Goal: Check status: Check status

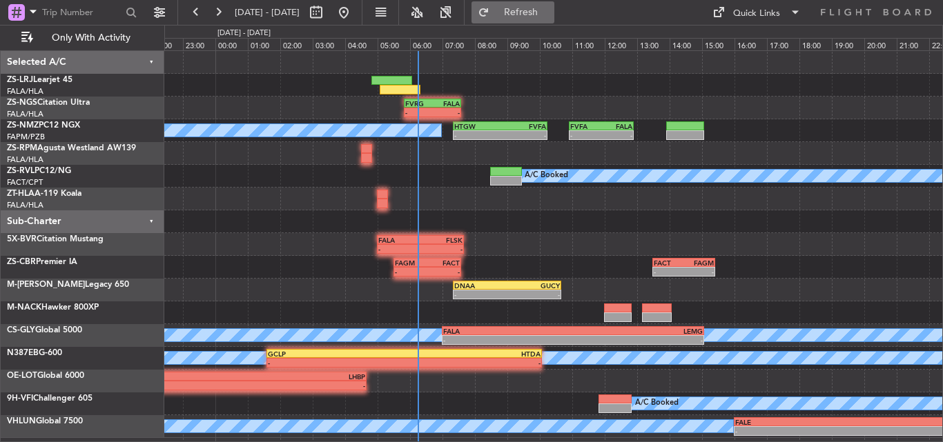
click at [550, 10] on span "Refresh" at bounding box center [521, 13] width 58 height 10
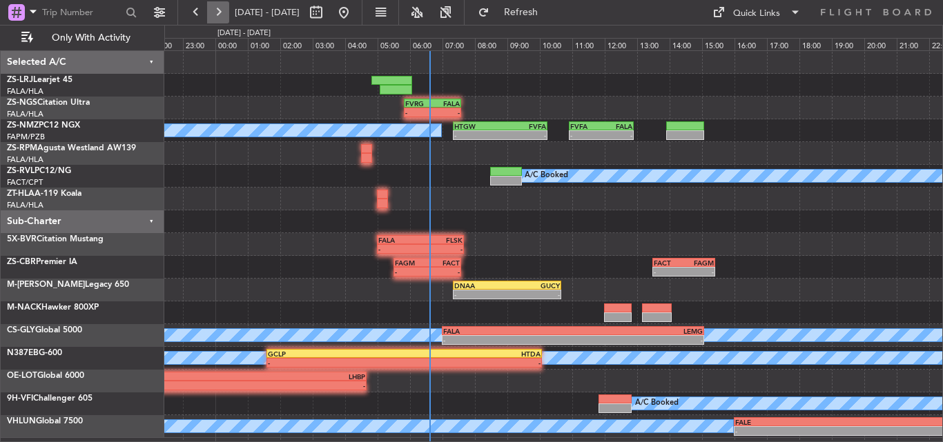
click at [209, 12] on button at bounding box center [218, 12] width 22 height 22
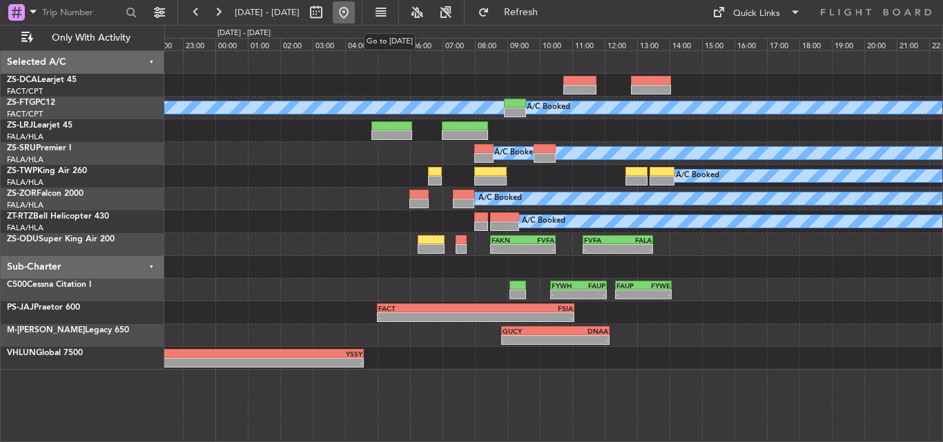
click at [355, 12] on button at bounding box center [344, 12] width 22 height 22
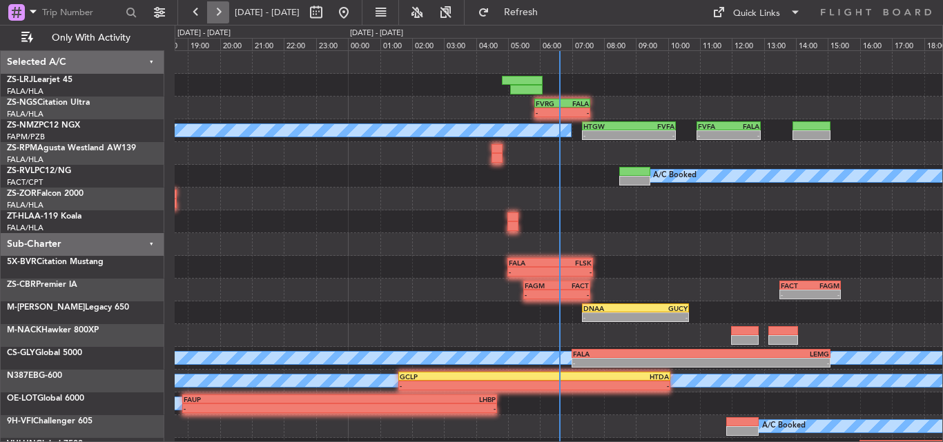
click at [209, 10] on button at bounding box center [218, 12] width 22 height 22
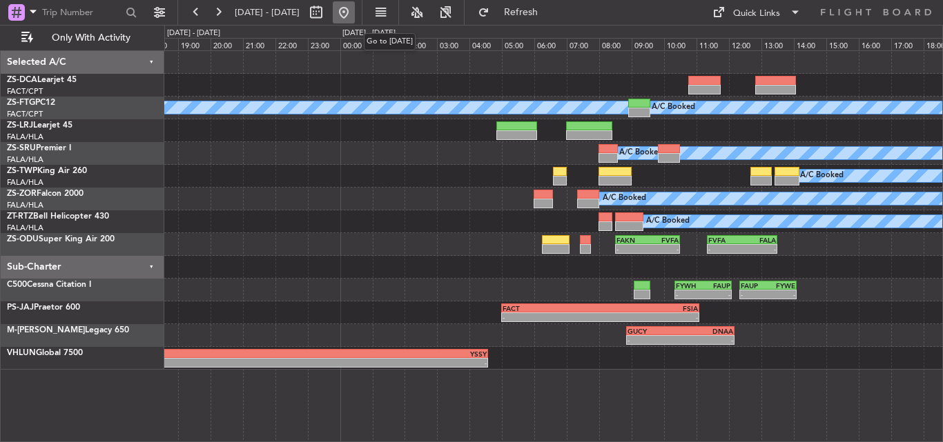
click at [355, 10] on button at bounding box center [344, 12] width 22 height 22
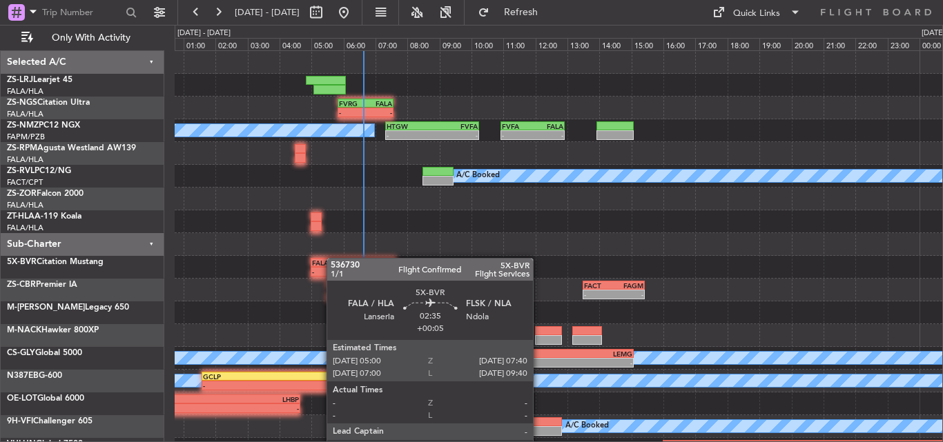
click at [332, 258] on div "- - FVRG 05:50 Z FALA 07:35 Z FVFA 10:55 Z FALA 12:55 Z - - HTGW 07:20 Z FVFA 1…" at bounding box center [558, 256] width 767 height 410
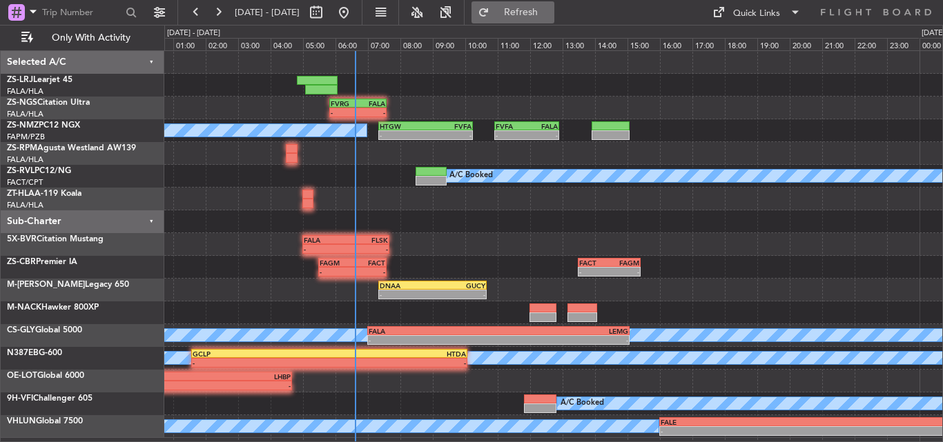
click at [527, 22] on button "Refresh" at bounding box center [512, 12] width 83 height 22
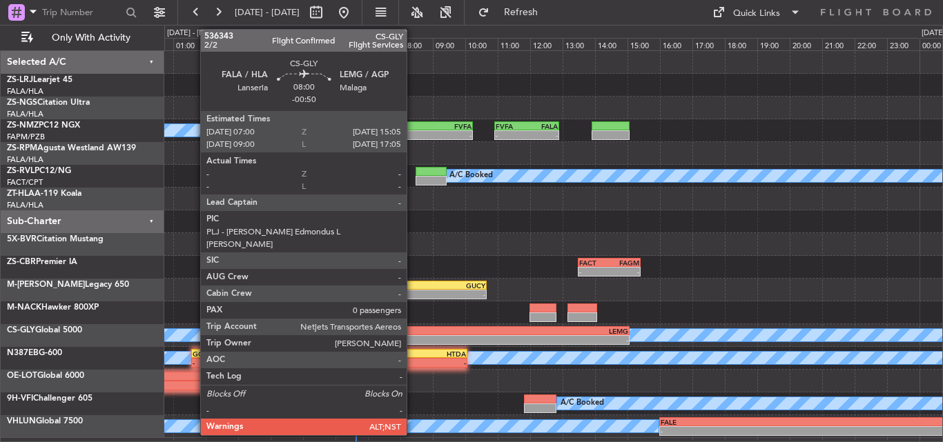
click at [413, 332] on div "FALA" at bounding box center [434, 331] width 130 height 8
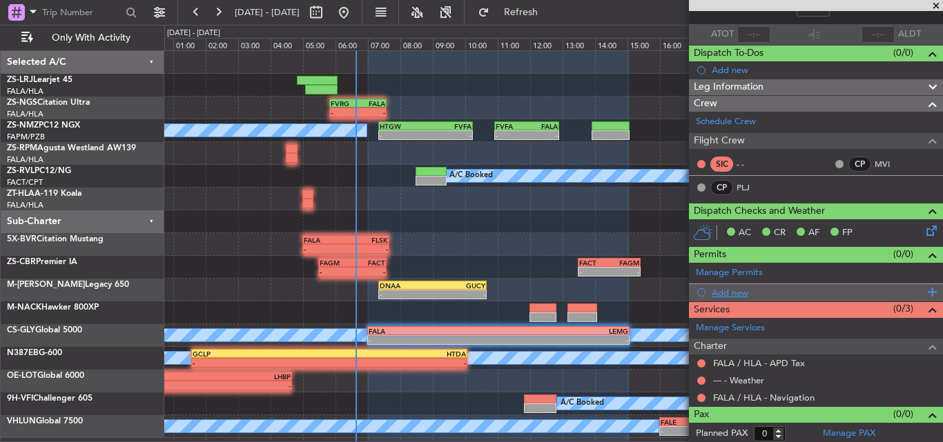
scroll to position [92, 0]
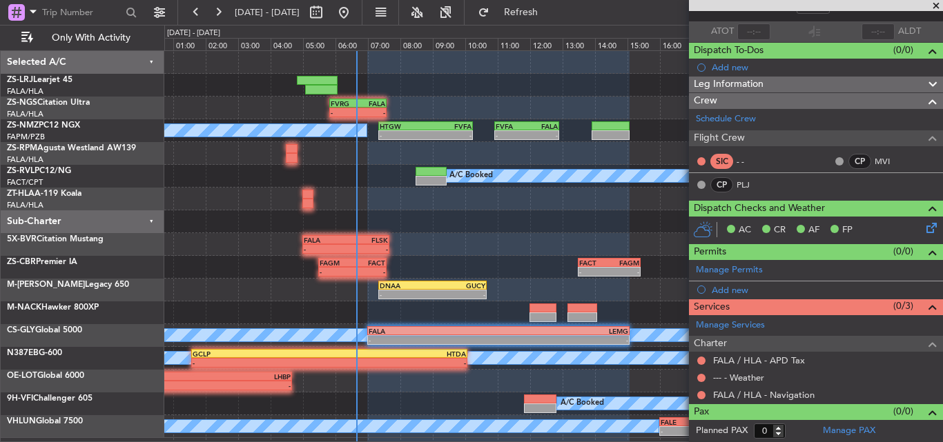
click at [936, 6] on span at bounding box center [936, 6] width 14 height 12
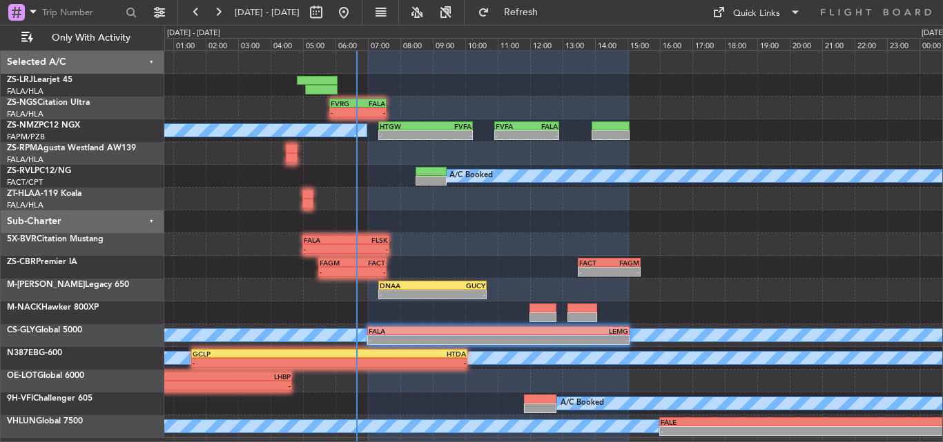
scroll to position [0, 0]
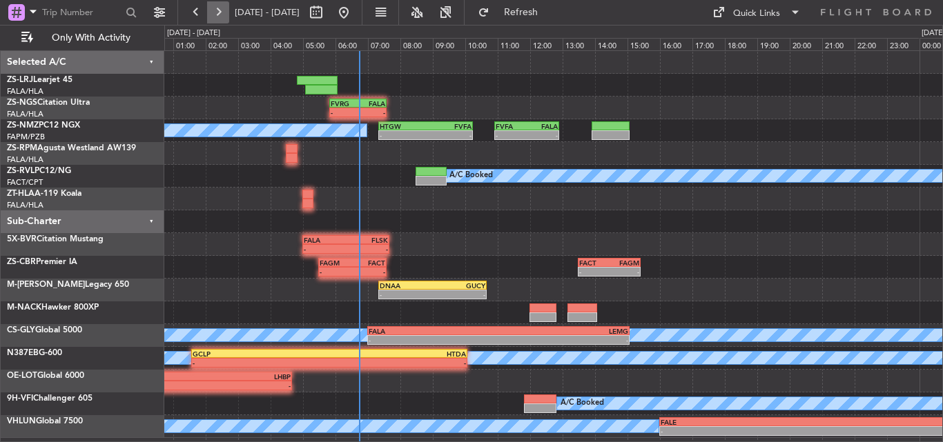
click at [219, 19] on button at bounding box center [218, 12] width 22 height 22
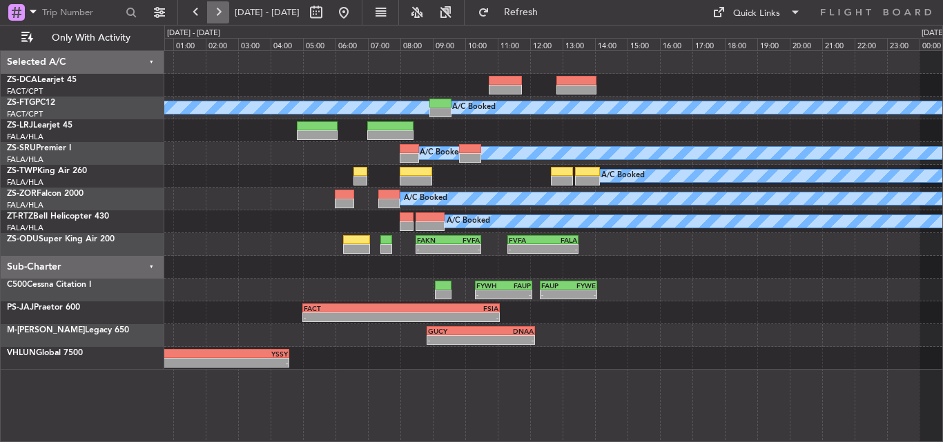
click at [212, 9] on button at bounding box center [218, 12] width 22 height 22
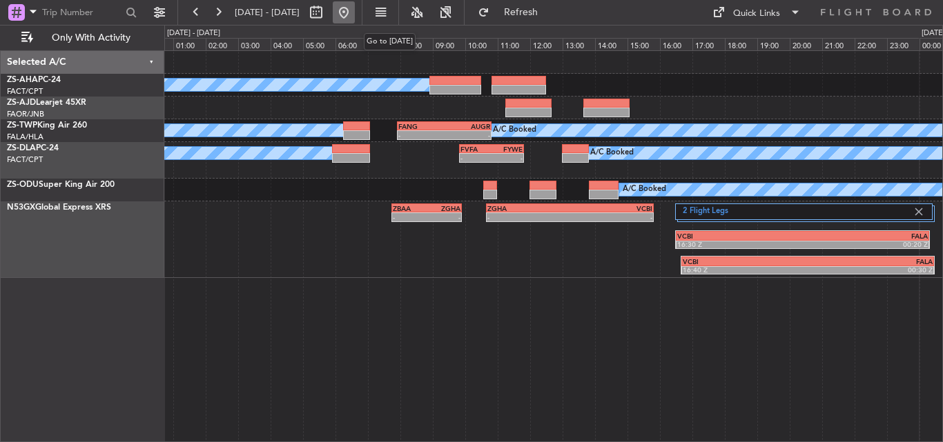
click at [355, 5] on button at bounding box center [344, 12] width 22 height 22
